Goal: Information Seeking & Learning: Learn about a topic

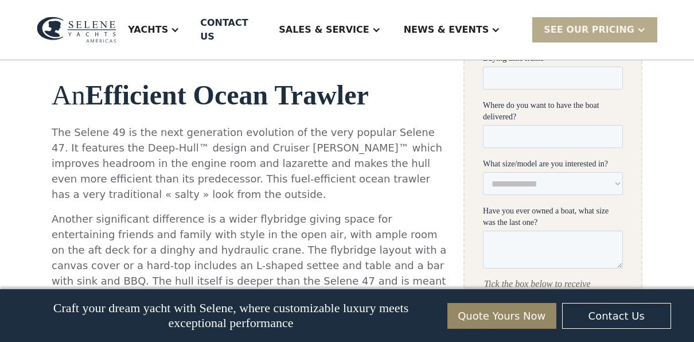
scroll to position [842, 0]
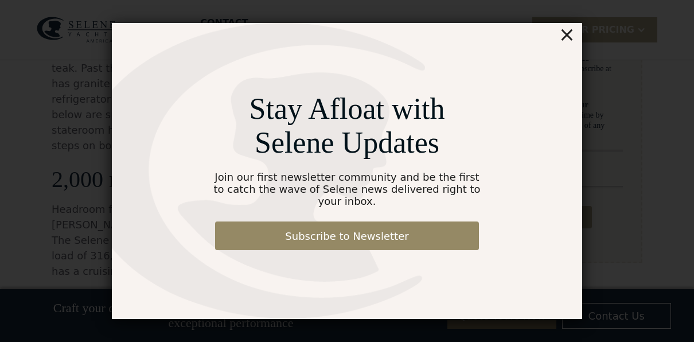
click at [571, 38] on div "×" at bounding box center [567, 34] width 17 height 23
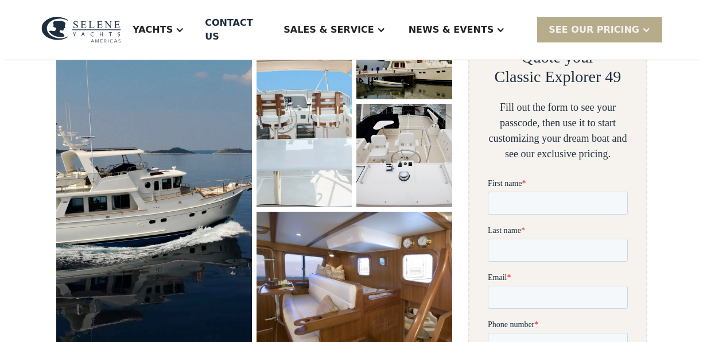
scroll to position [207, 0]
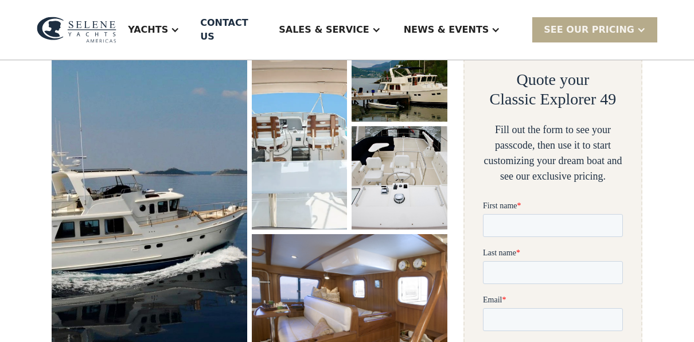
click at [192, 228] on img "open lightbox" at bounding box center [149, 197] width 207 height 378
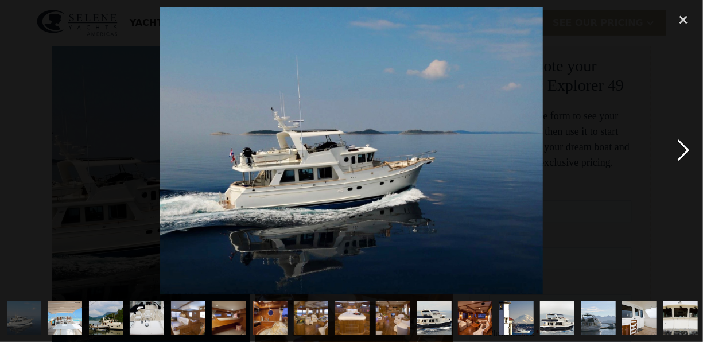
click at [681, 146] on div "next image" at bounding box center [683, 150] width 39 height 287
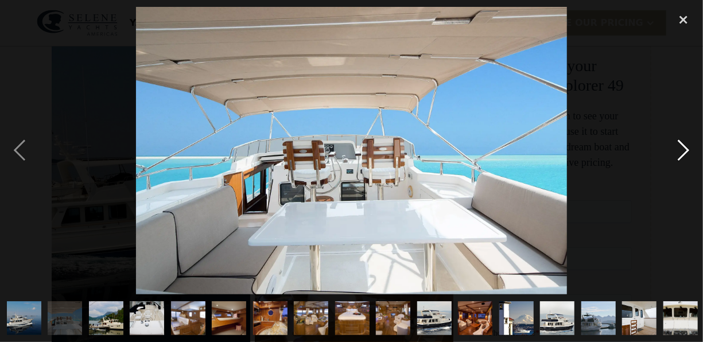
click at [681, 146] on div "next image" at bounding box center [683, 150] width 39 height 287
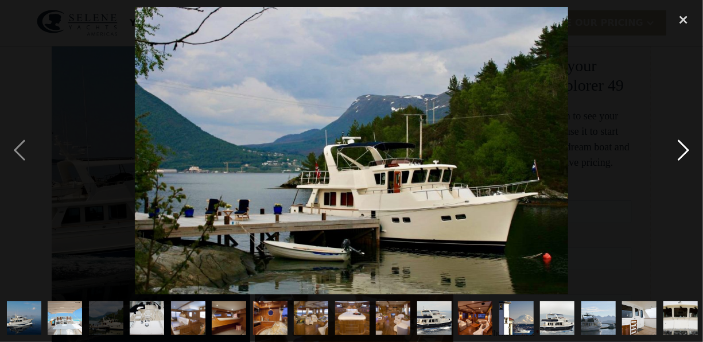
click at [681, 146] on div "next image" at bounding box center [683, 150] width 39 height 287
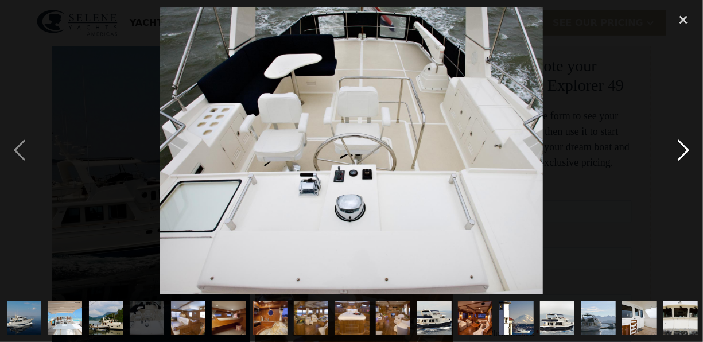
click at [681, 146] on div "next image" at bounding box center [683, 150] width 39 height 287
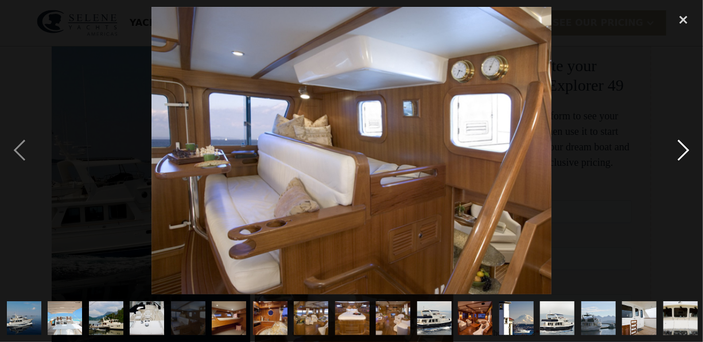
click at [681, 146] on div "next image" at bounding box center [683, 150] width 39 height 287
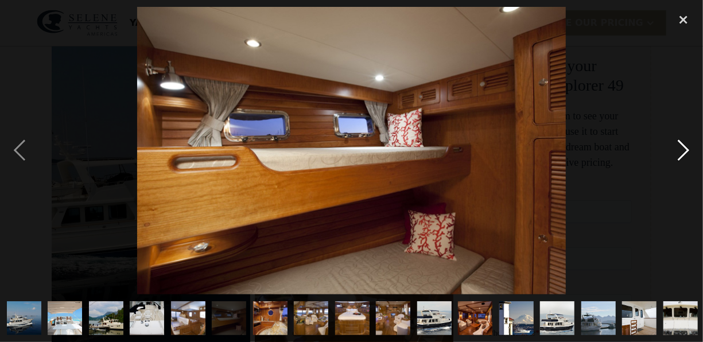
click at [681, 146] on div "next image" at bounding box center [683, 150] width 39 height 287
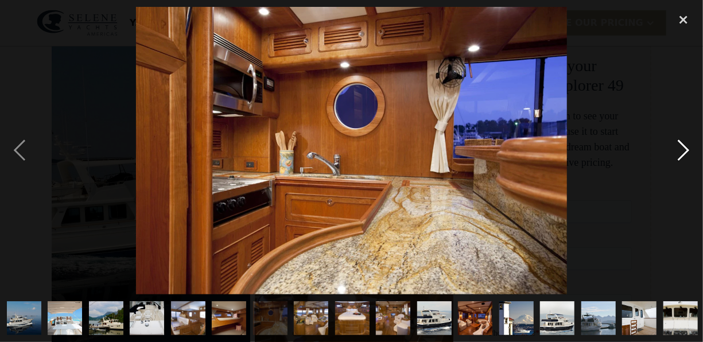
click at [681, 146] on div "next image" at bounding box center [683, 150] width 39 height 287
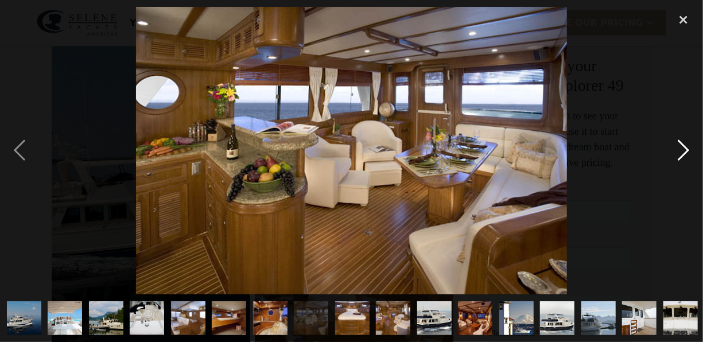
click at [681, 146] on div "next image" at bounding box center [683, 150] width 39 height 287
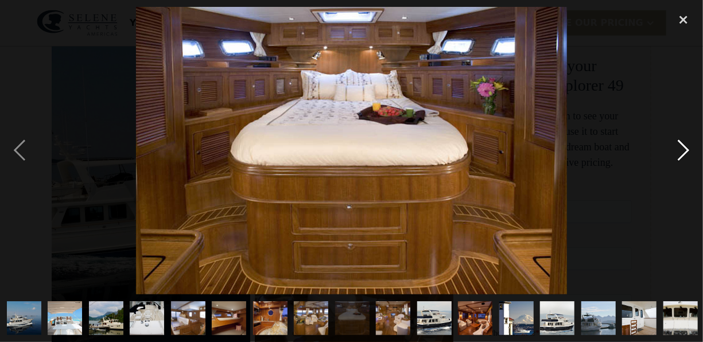
click at [681, 146] on div "next image" at bounding box center [683, 150] width 39 height 287
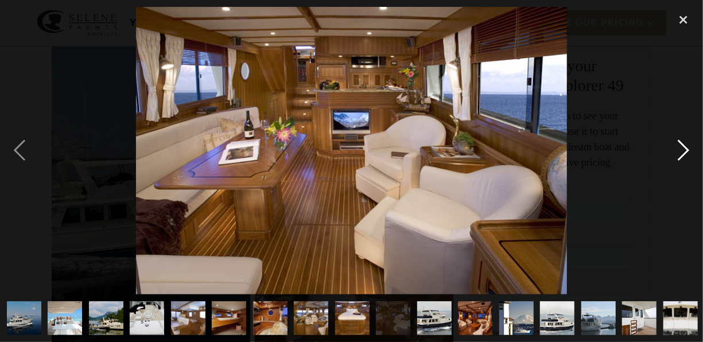
click at [681, 146] on div "next image" at bounding box center [683, 150] width 39 height 287
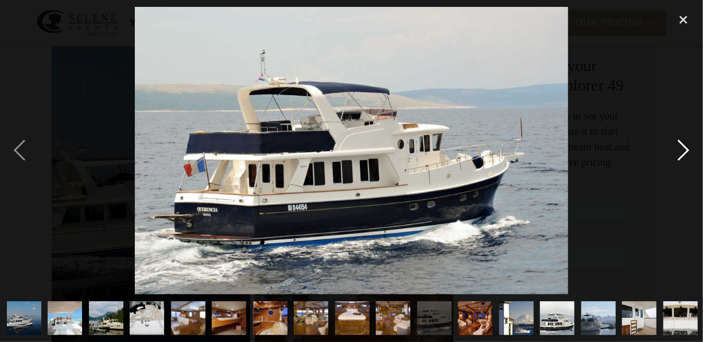
click at [681, 146] on div "next image" at bounding box center [683, 150] width 39 height 287
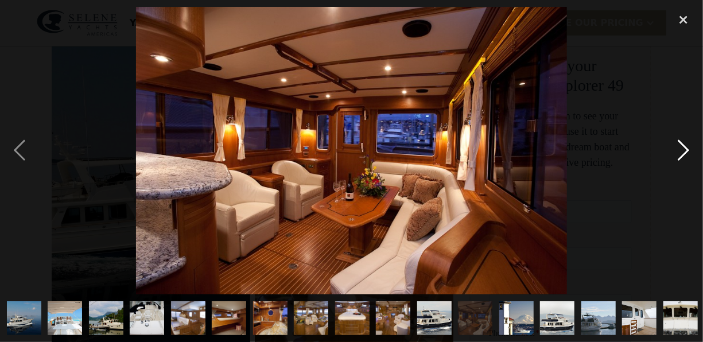
click at [681, 146] on div "next image" at bounding box center [683, 150] width 39 height 287
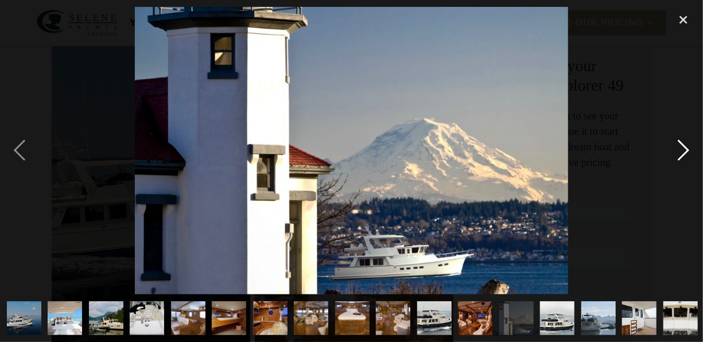
click at [681, 146] on div "next image" at bounding box center [683, 150] width 39 height 287
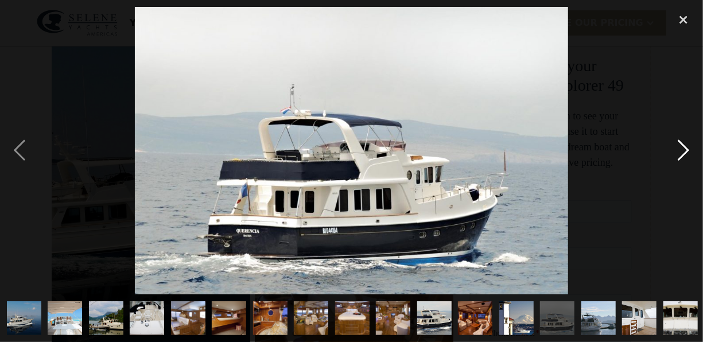
click at [681, 146] on div "next image" at bounding box center [683, 150] width 39 height 287
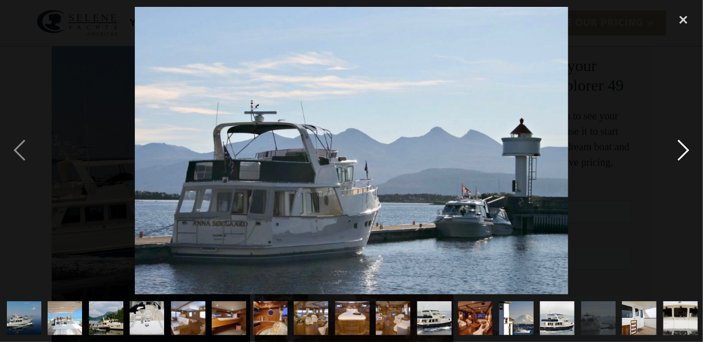
click at [681, 146] on div "next image" at bounding box center [683, 150] width 39 height 287
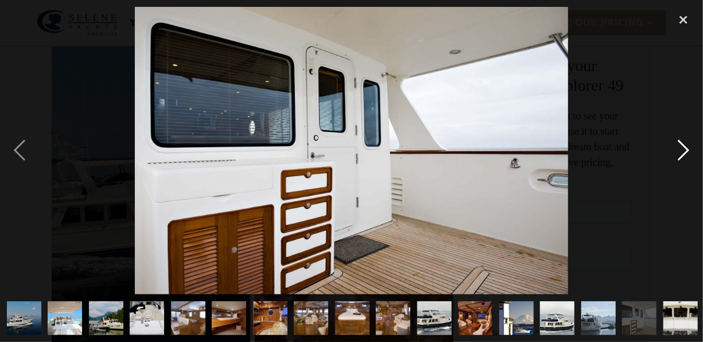
click at [681, 146] on div "next image" at bounding box center [683, 150] width 39 height 287
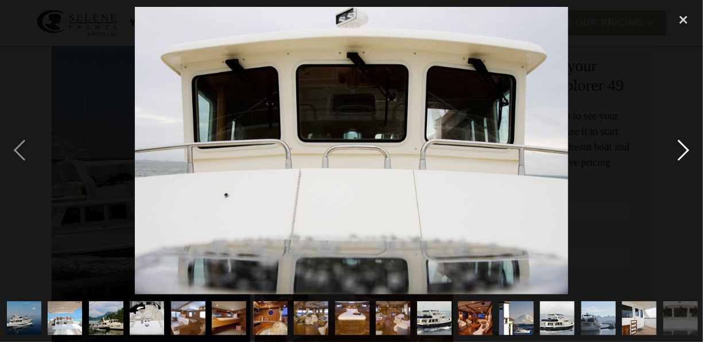
click at [681, 146] on div "next image" at bounding box center [683, 150] width 39 height 287
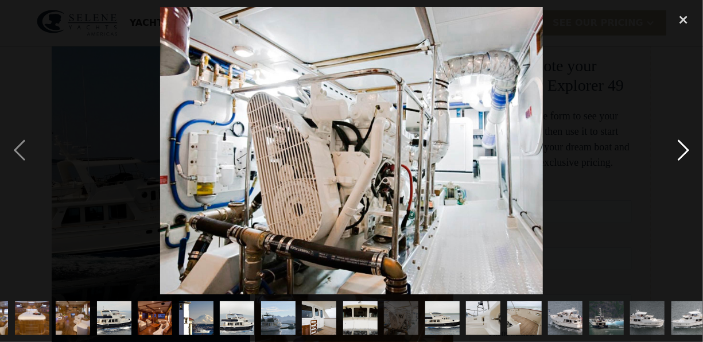
scroll to position [0, 329]
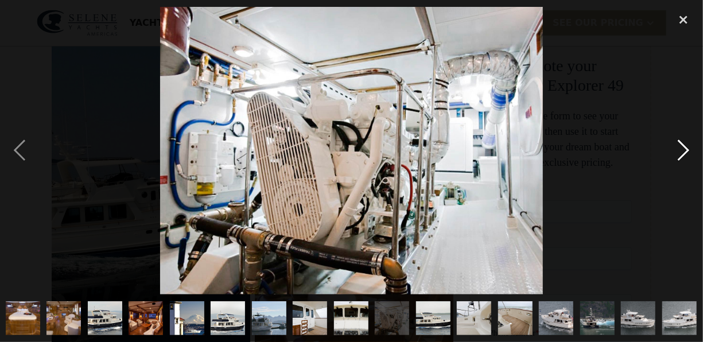
click at [681, 146] on div "next image" at bounding box center [683, 150] width 39 height 287
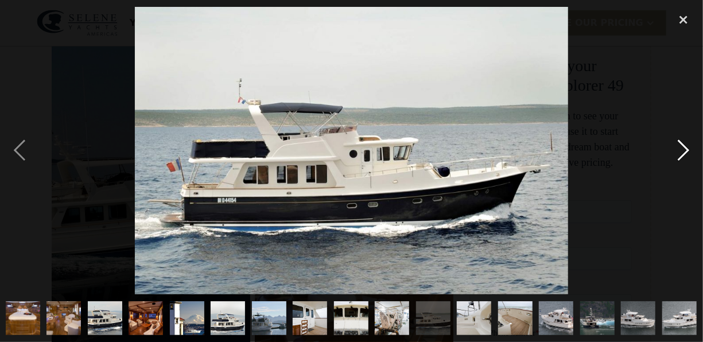
click at [681, 146] on div "next image" at bounding box center [683, 150] width 39 height 287
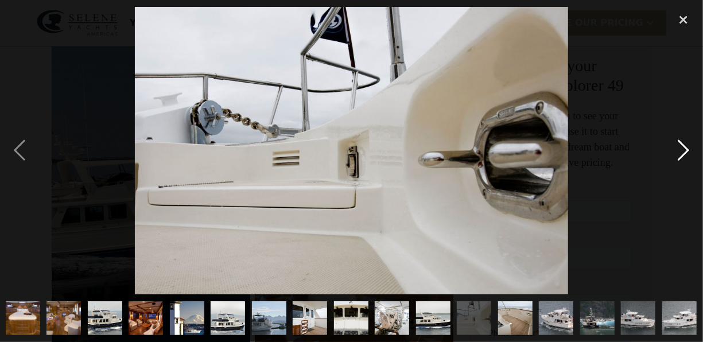
click at [681, 146] on div "next image" at bounding box center [683, 150] width 39 height 287
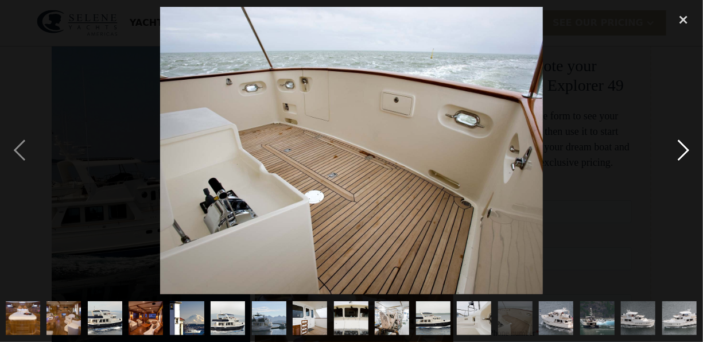
click at [681, 146] on div "next image" at bounding box center [683, 150] width 39 height 287
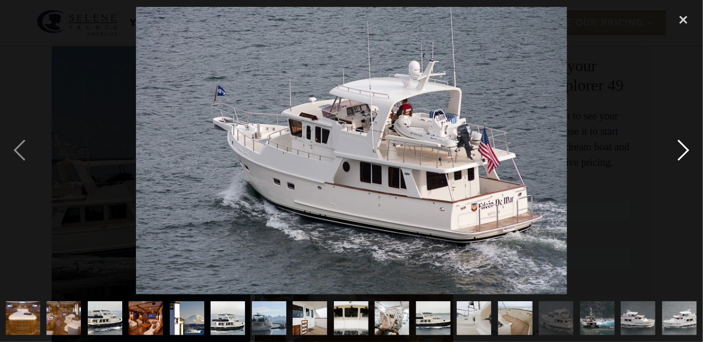
click at [681, 146] on div "next image" at bounding box center [683, 150] width 39 height 287
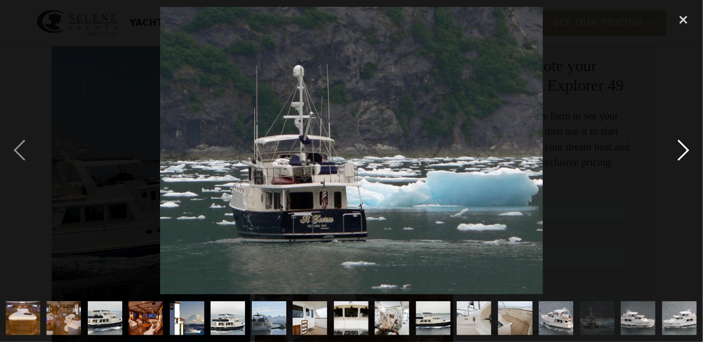
click at [681, 146] on div "next image" at bounding box center [683, 150] width 39 height 287
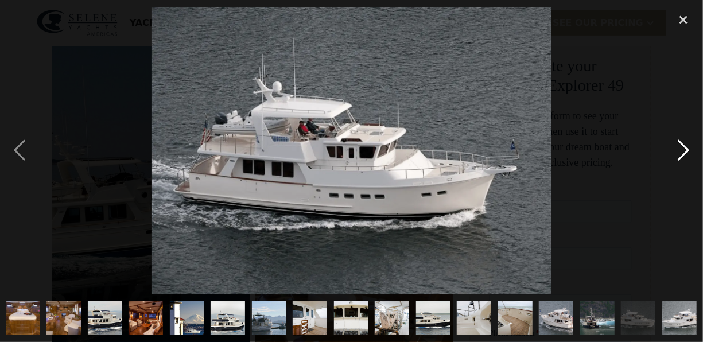
click at [681, 146] on div "next image" at bounding box center [683, 150] width 39 height 287
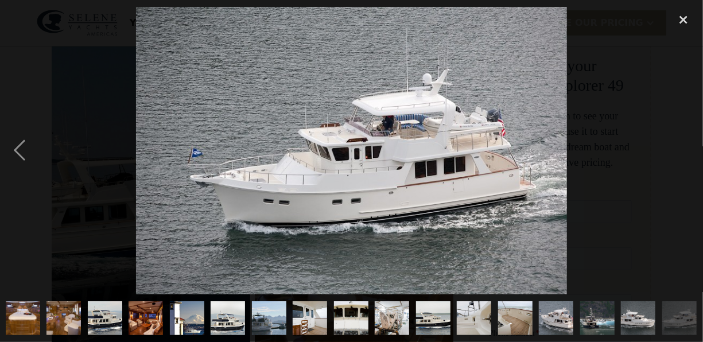
click at [681, 146] on div "next image" at bounding box center [683, 150] width 39 height 287
click at [686, 17] on div "close lightbox" at bounding box center [683, 19] width 39 height 25
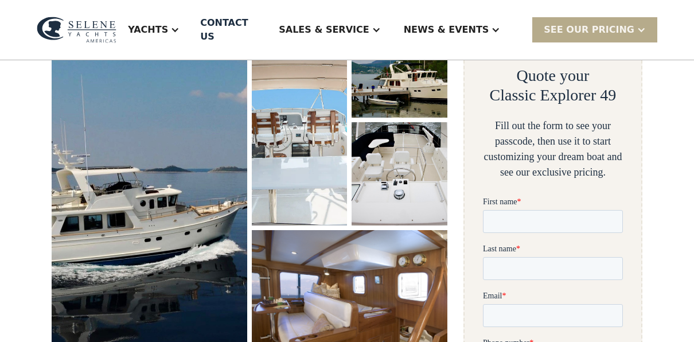
scroll to position [0, 0]
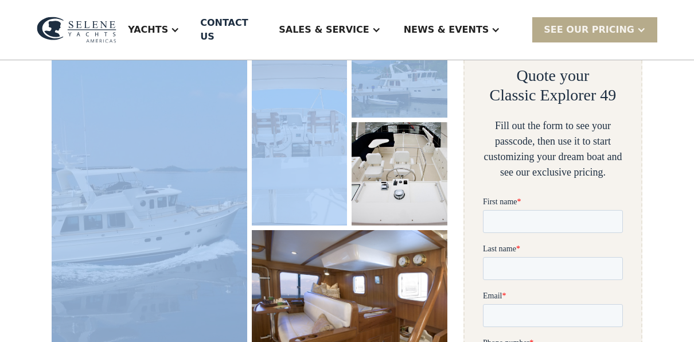
drag, startPoint x: 686, startPoint y: 17, endPoint x: 442, endPoint y: 79, distance: 252.3
